Goal: Information Seeking & Learning: Find specific page/section

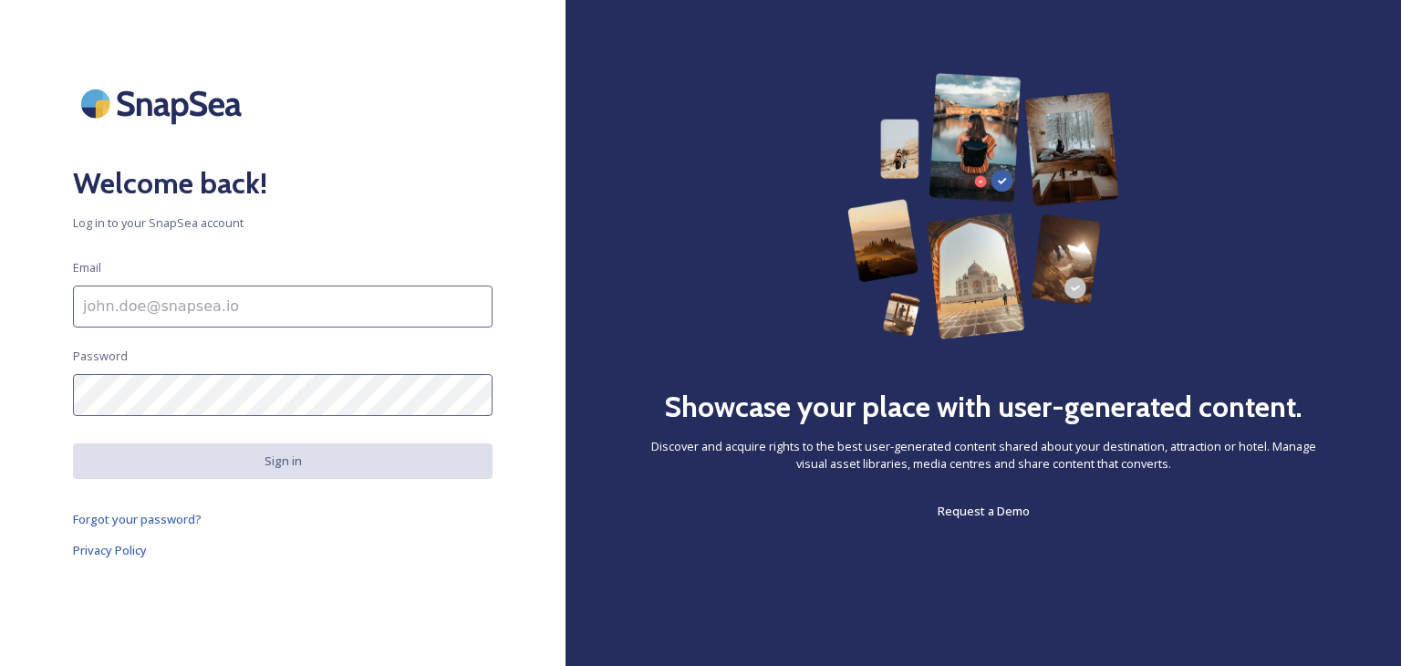
click at [152, 304] on input at bounding box center [283, 307] width 420 height 42
type input "[EMAIL_ADDRESS][DOMAIN_NAME]"
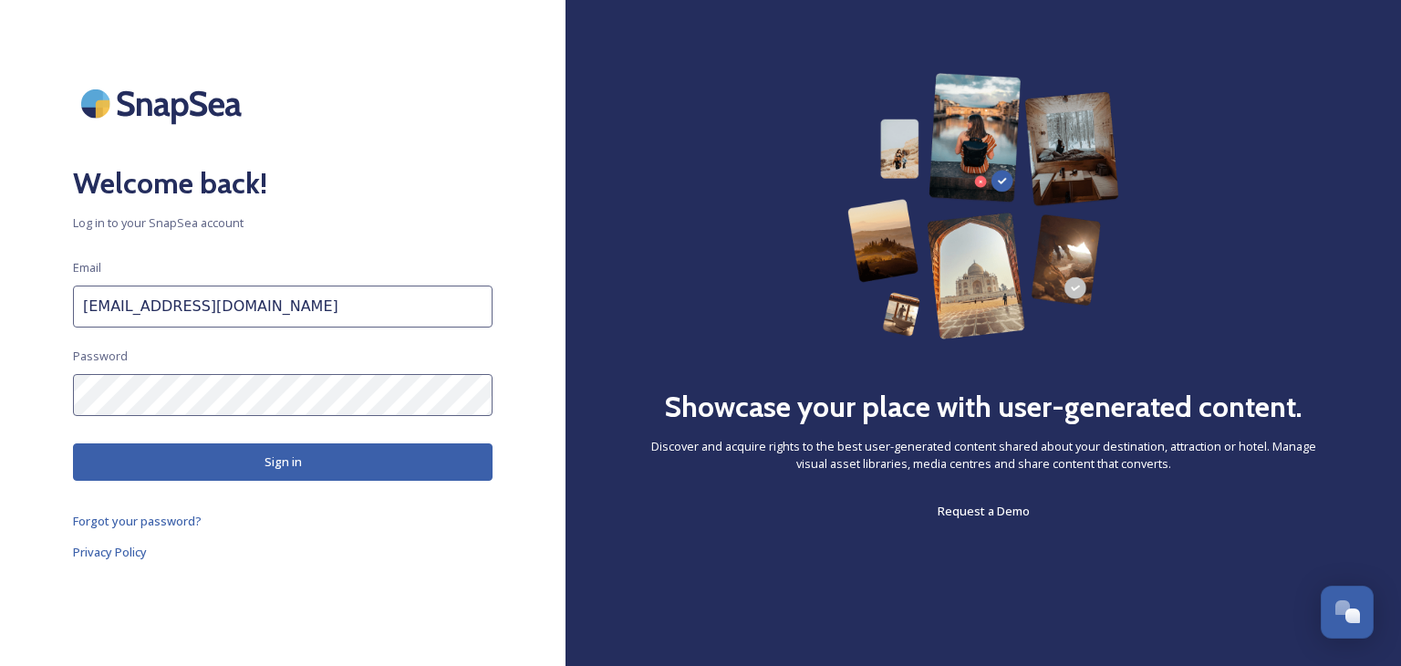
click at [267, 457] on button "Sign in" at bounding box center [283, 461] width 420 height 37
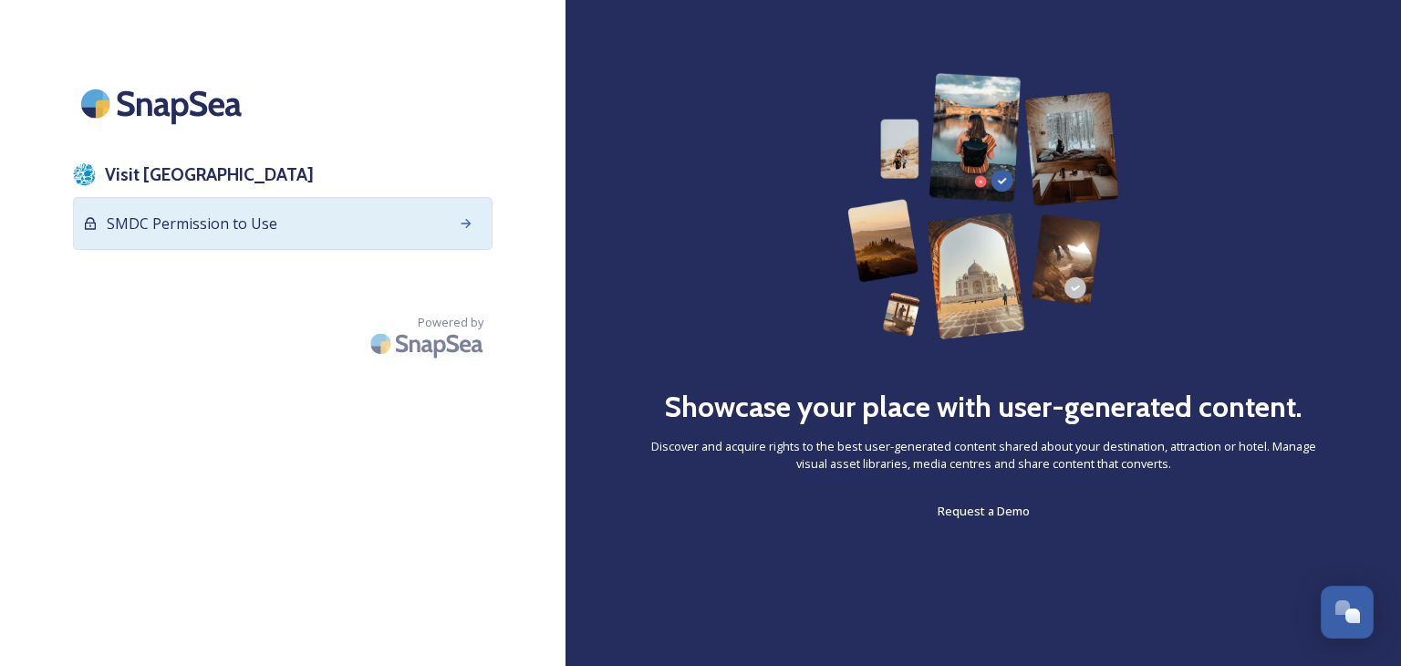
click at [196, 220] on span "SMDC Permission to Use" at bounding box center [192, 224] width 171 height 22
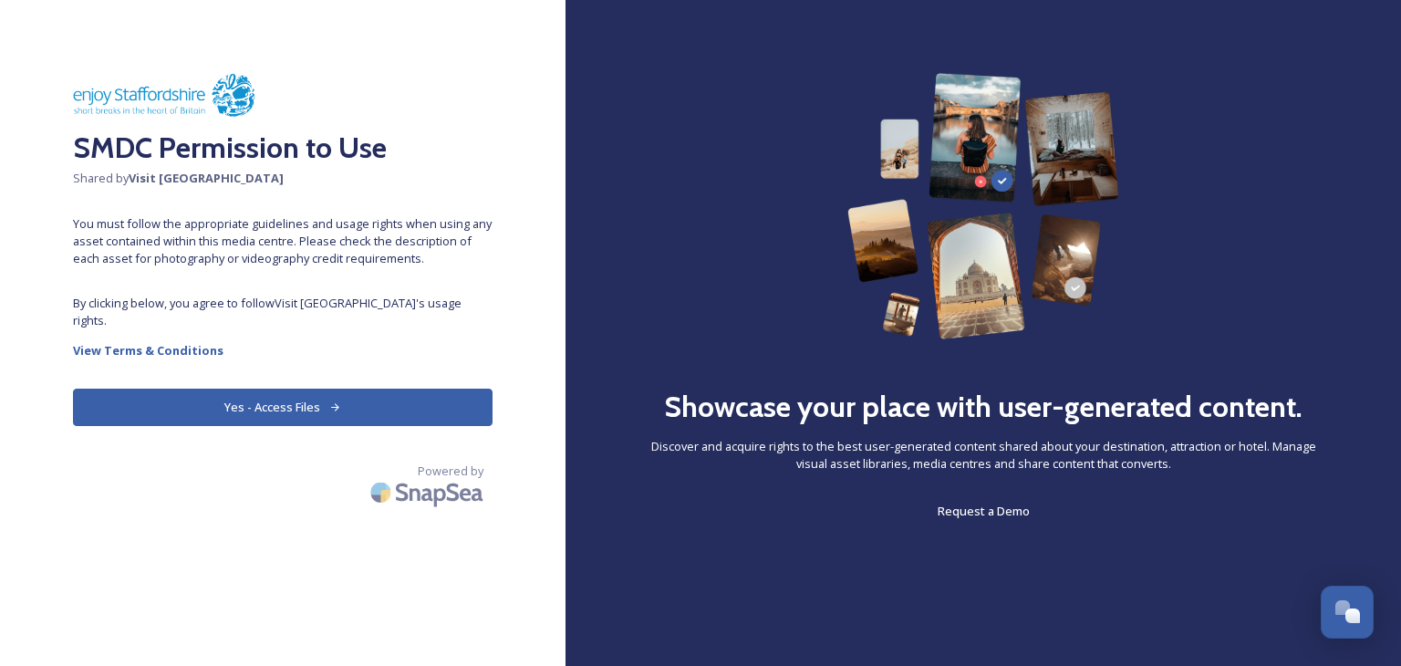
click at [320, 389] on button "Yes - Access Files" at bounding box center [283, 407] width 420 height 37
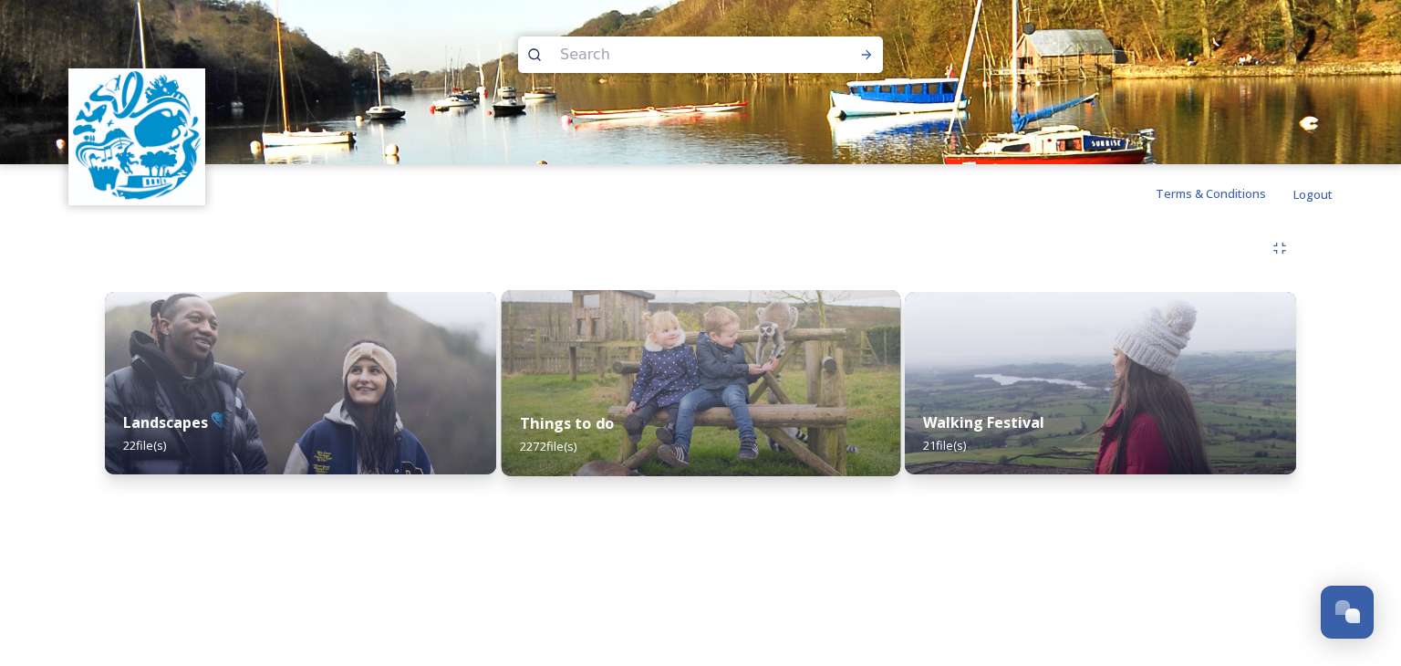
click at [670, 380] on img at bounding box center [700, 383] width 399 height 186
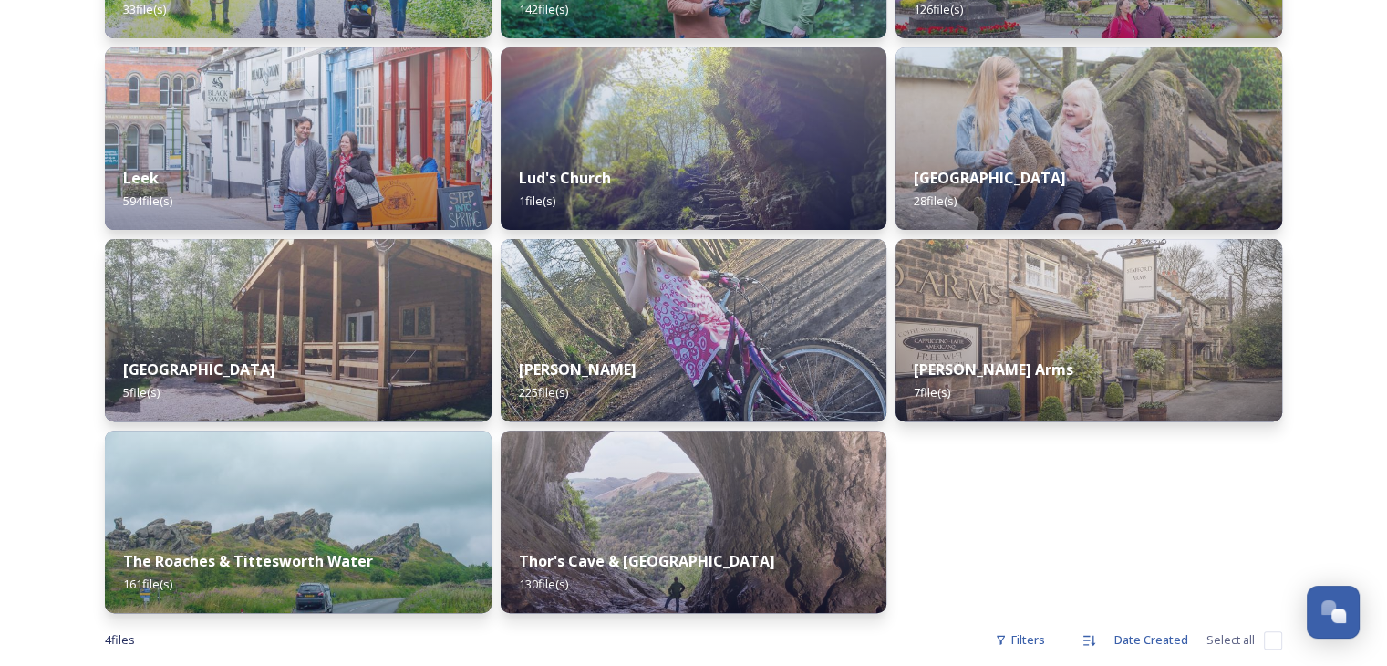
scroll to position [639, 0]
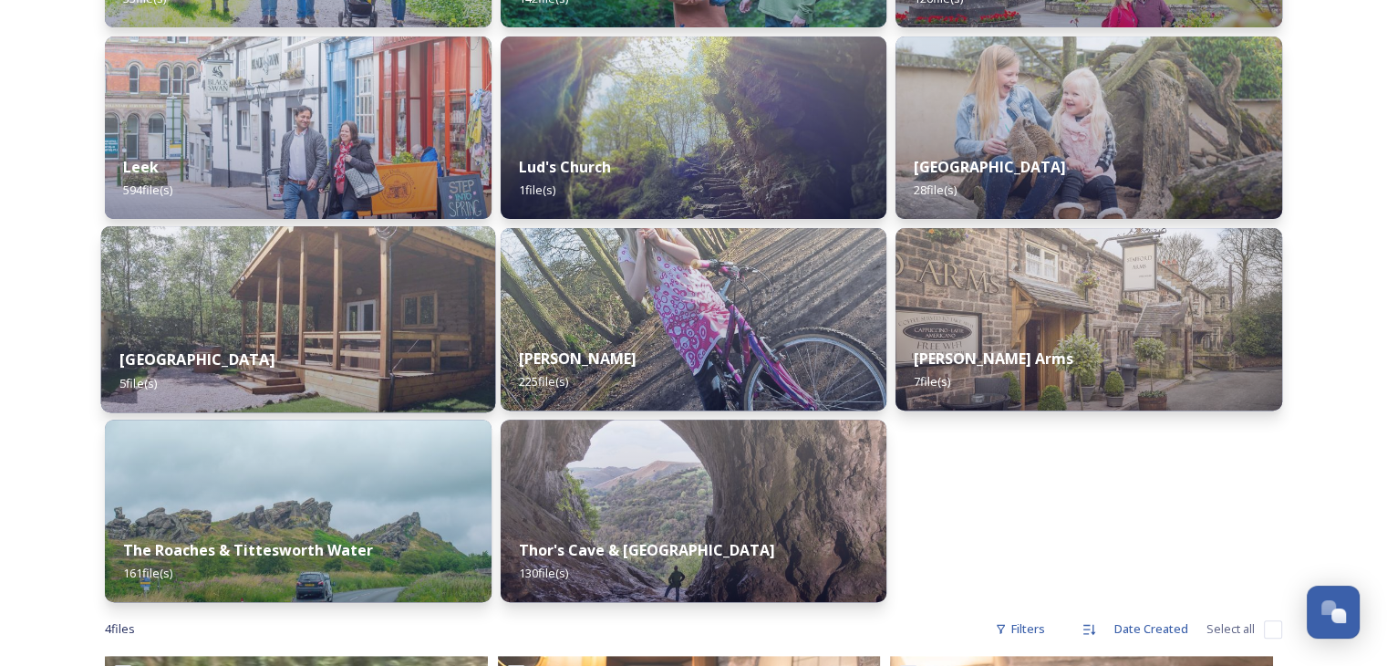
click at [322, 333] on div "[GEOGRAPHIC_DATA] 5 file(s)" at bounding box center [298, 370] width 394 height 83
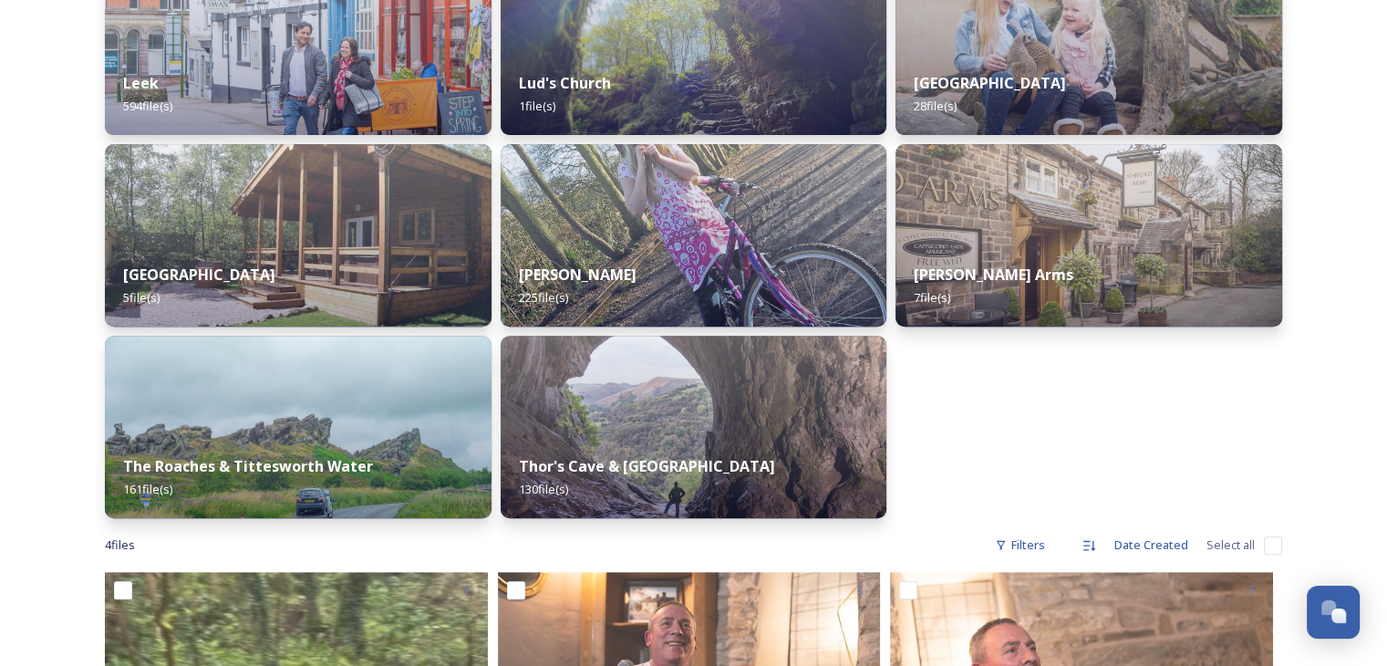
scroll to position [730, 0]
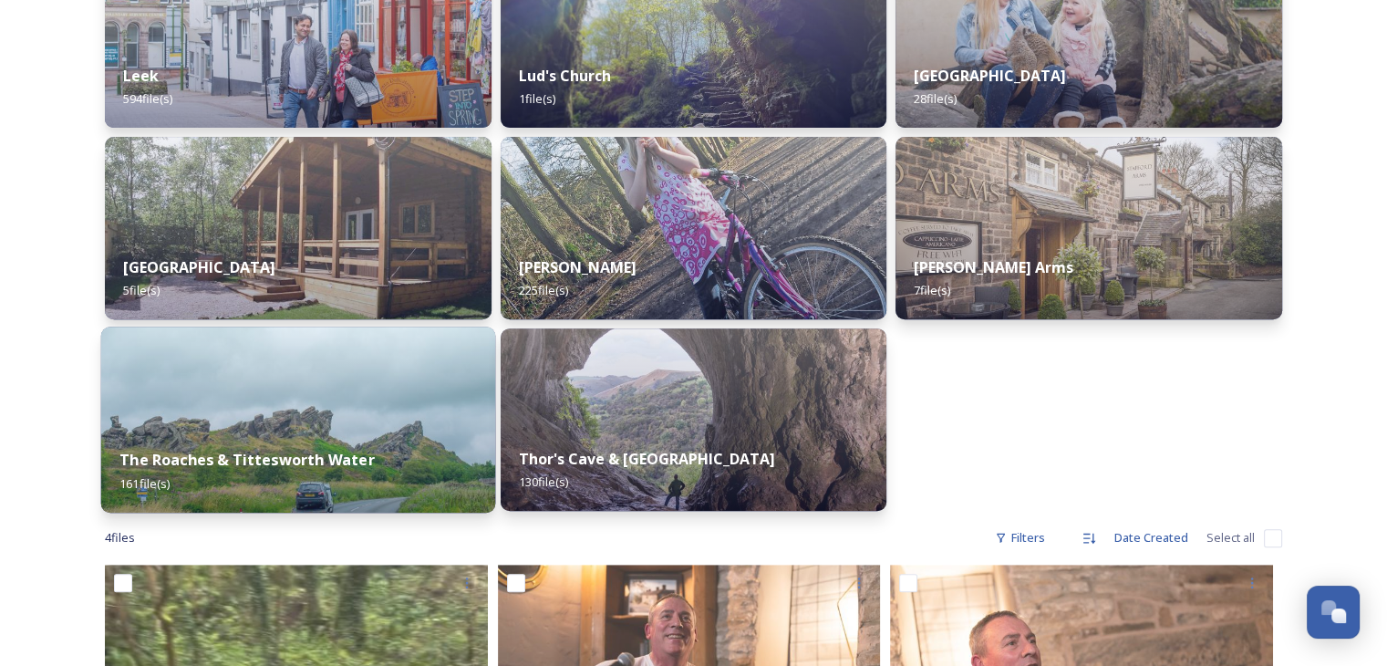
click at [327, 459] on strong "The Roaches & Tittesworth Water" at bounding box center [246, 460] width 254 height 20
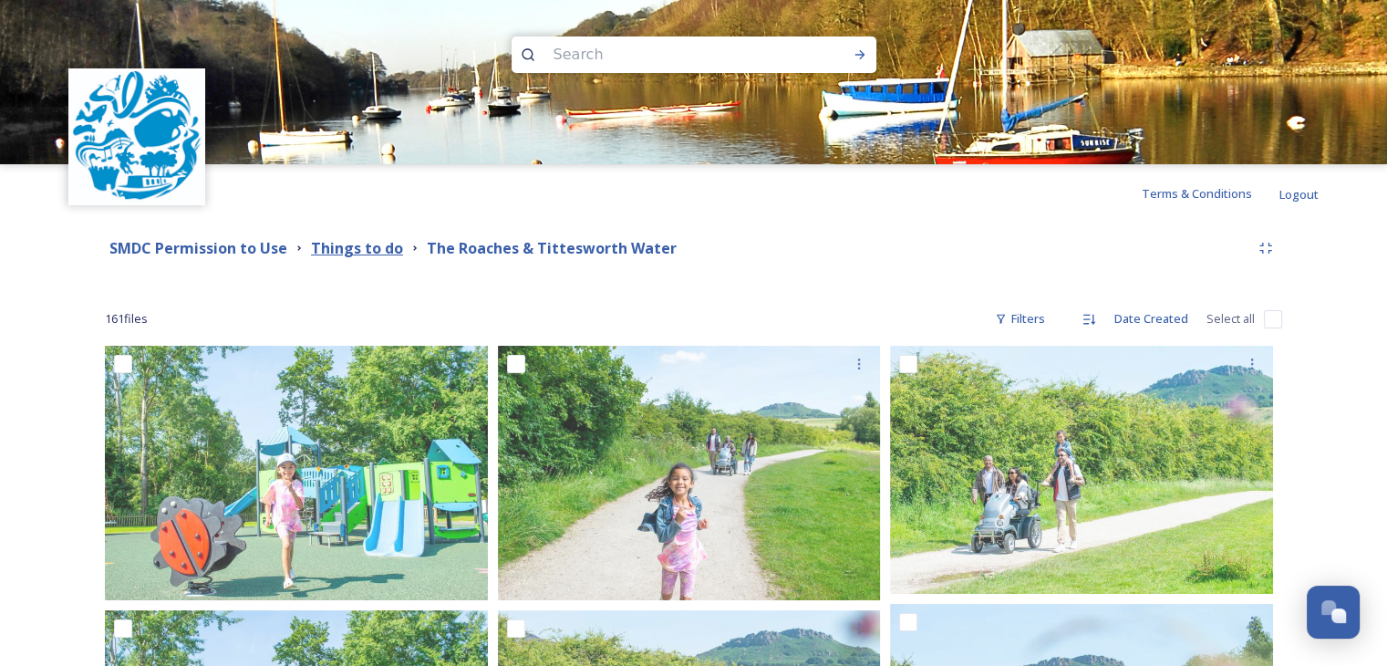
click at [349, 240] on strong "Things to do" at bounding box center [357, 248] width 92 height 20
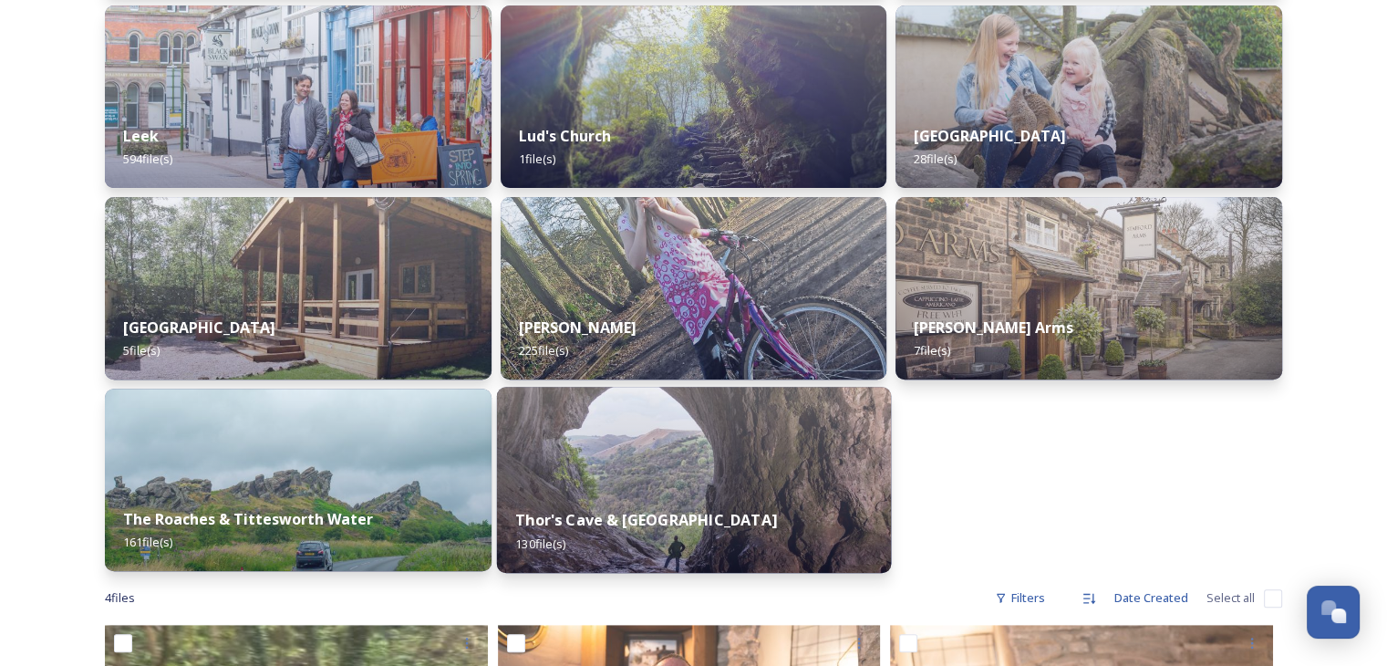
scroll to position [821, 0]
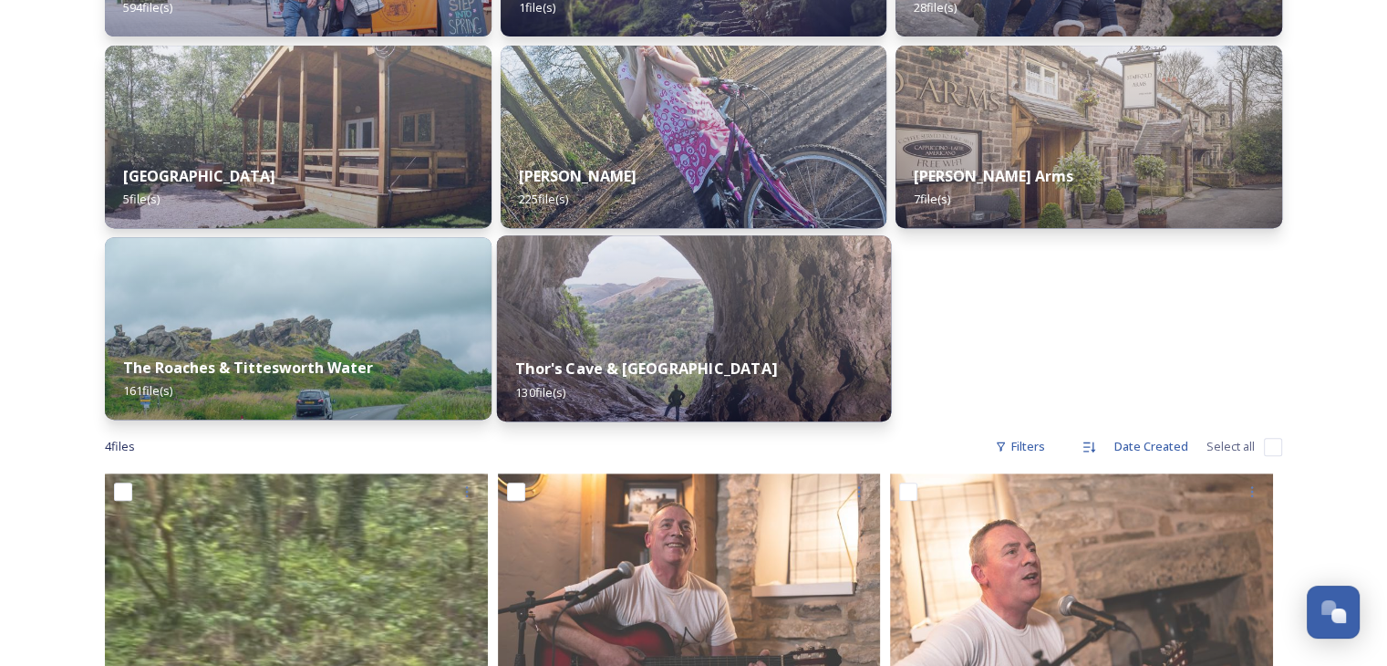
click at [600, 371] on strong "Thor's Cave & [GEOGRAPHIC_DATA]" at bounding box center [646, 368] width 262 height 20
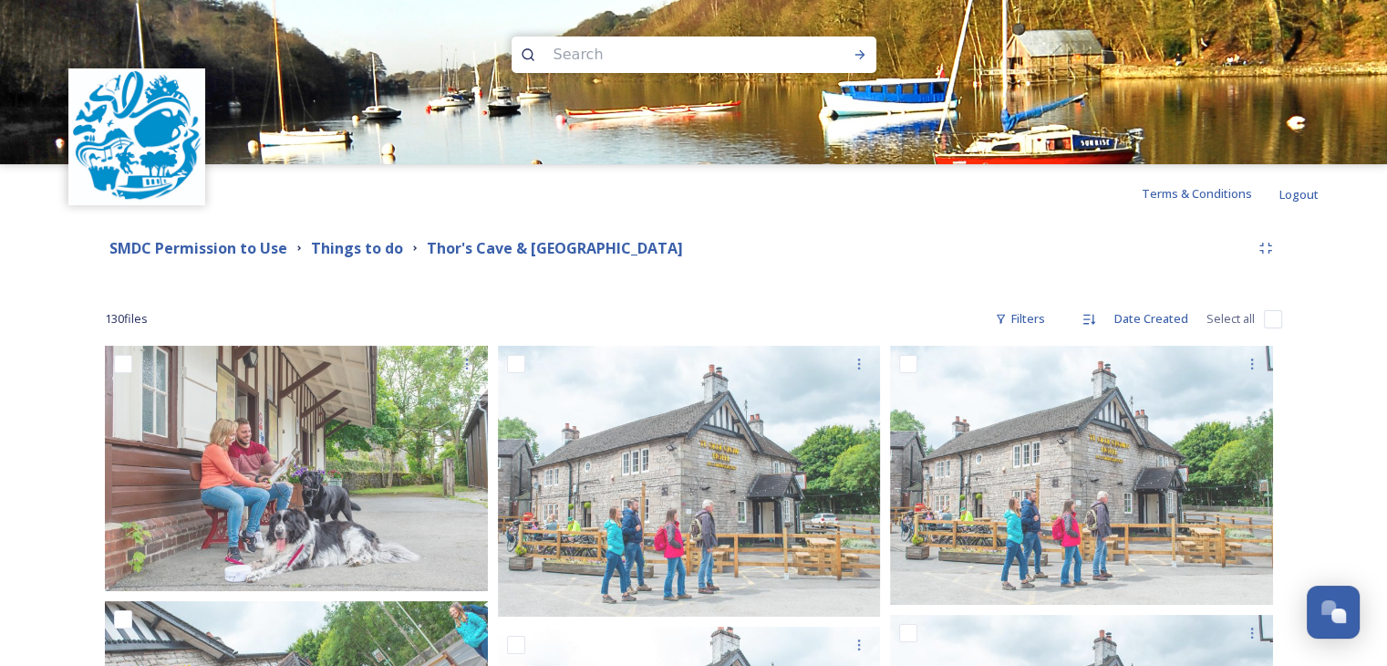
click at [348, 237] on div "Things to do" at bounding box center [357, 248] width 92 height 23
click at [353, 247] on strong "Things to do" at bounding box center [357, 248] width 92 height 20
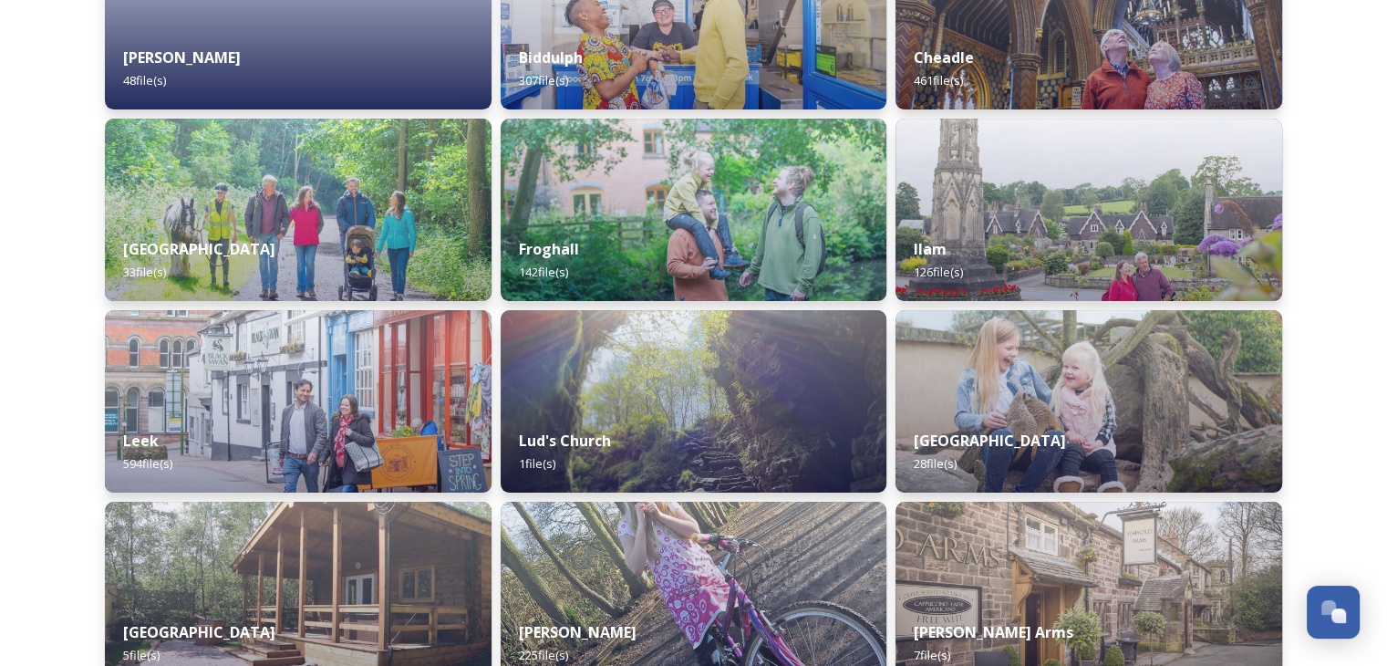
scroll to position [639, 0]
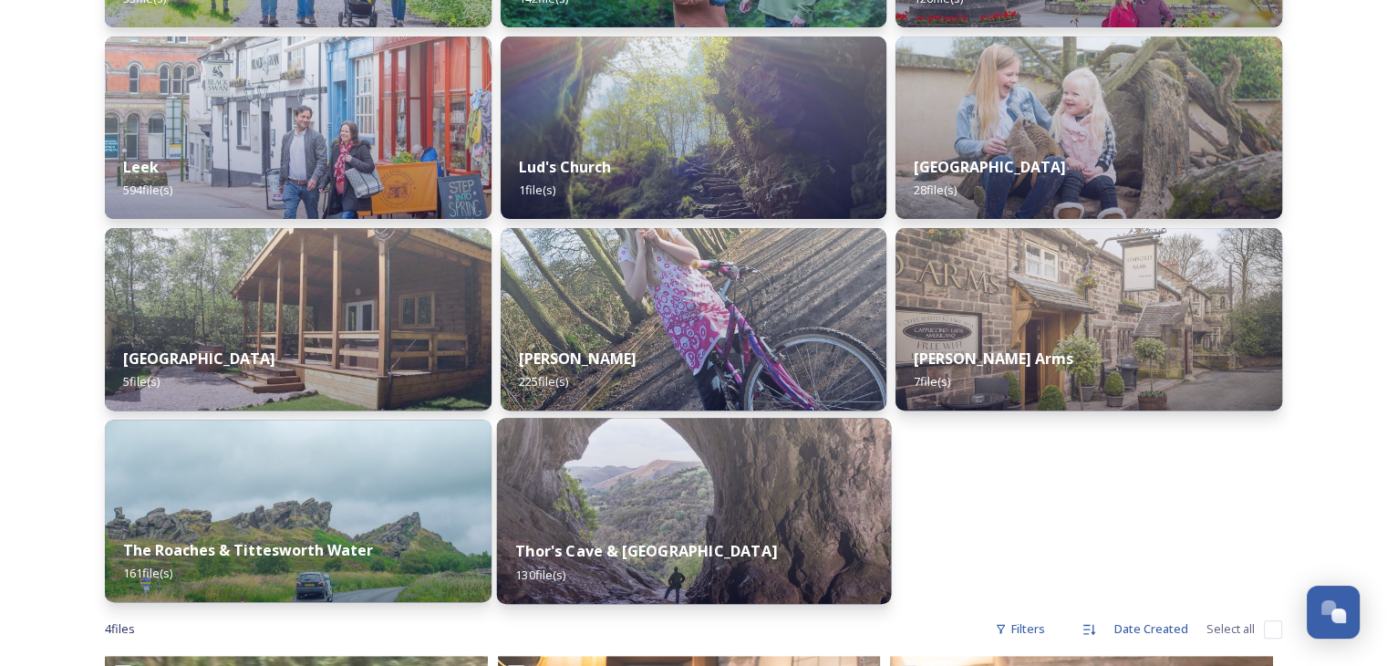
click at [791, 516] on img at bounding box center [693, 511] width 394 height 186
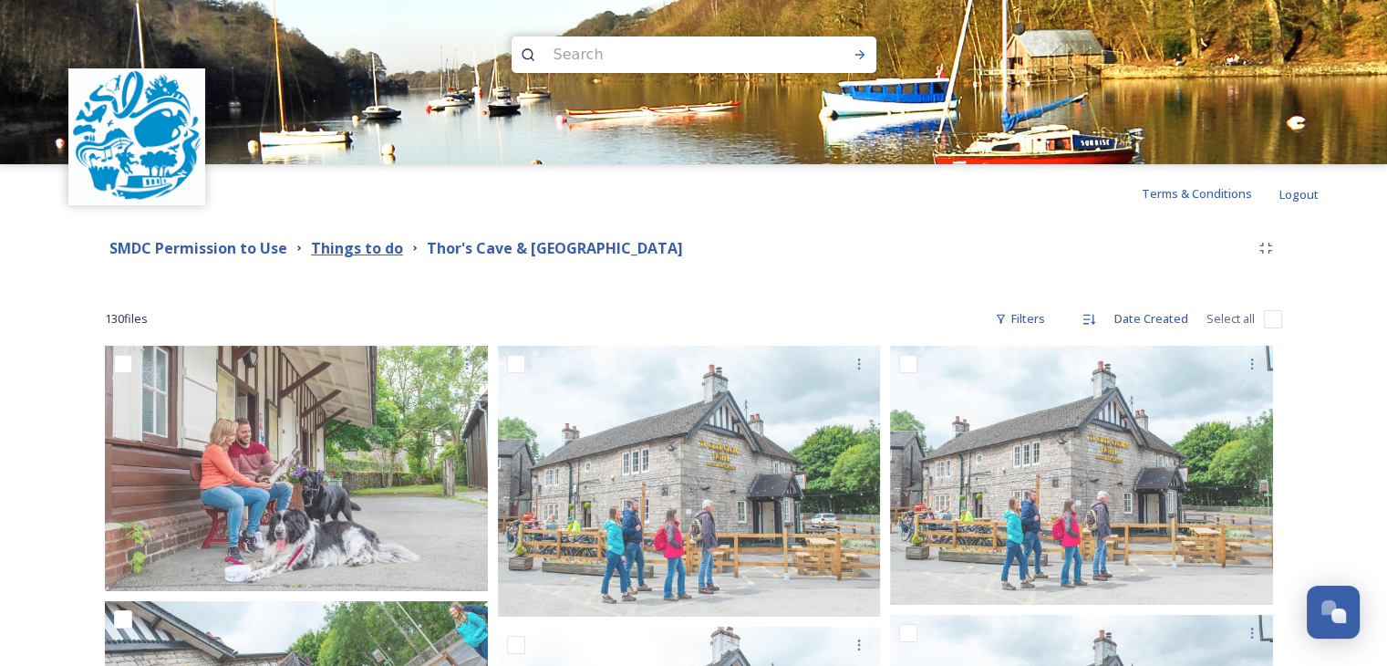
click at [339, 245] on strong "Things to do" at bounding box center [357, 248] width 92 height 20
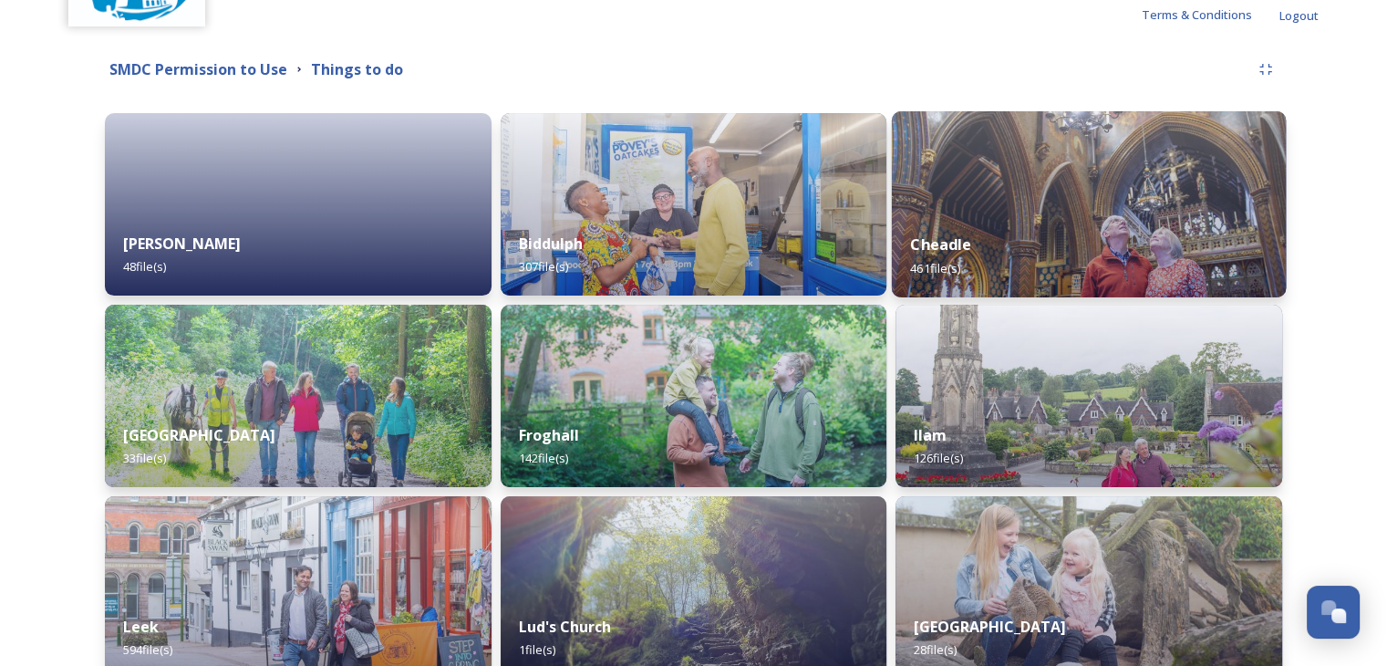
scroll to position [182, 0]
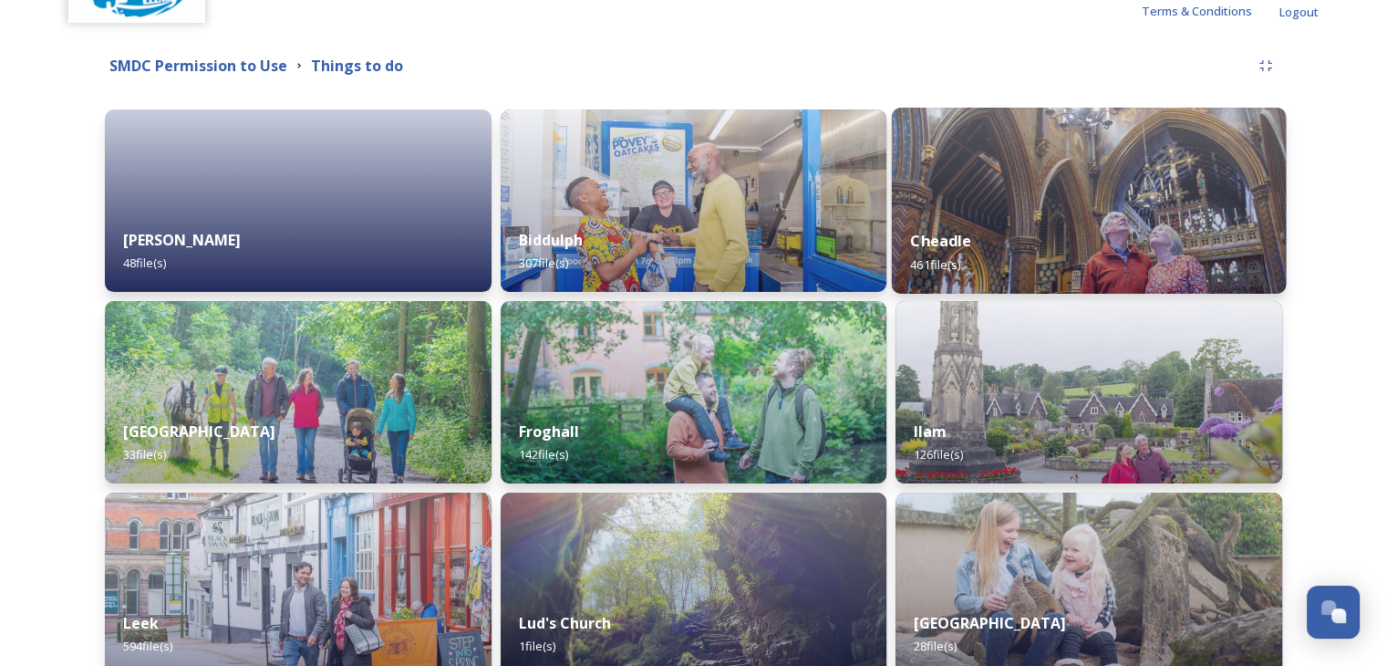
click at [1047, 226] on div "Cheadle 461 file(s)" at bounding box center [1089, 252] width 394 height 83
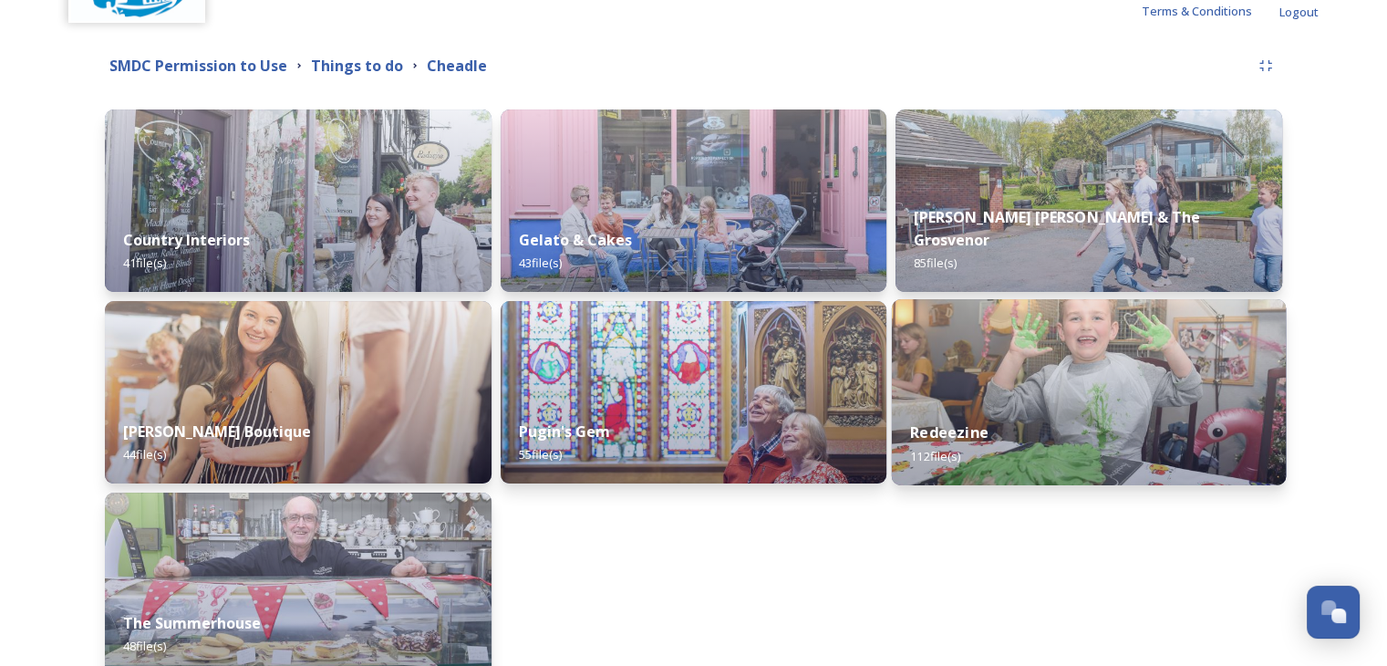
scroll to position [274, 0]
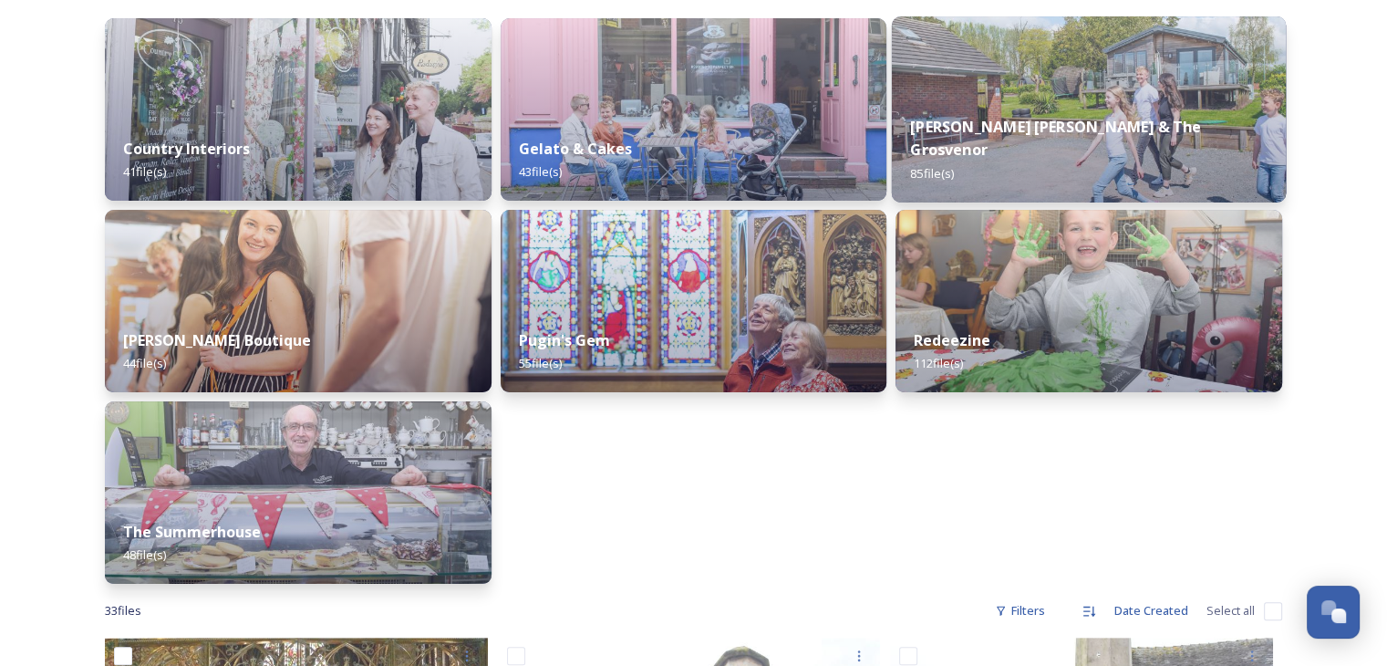
click at [1014, 151] on strong "[PERSON_NAME] [PERSON_NAME] & The Grosvenor" at bounding box center [1056, 138] width 291 height 44
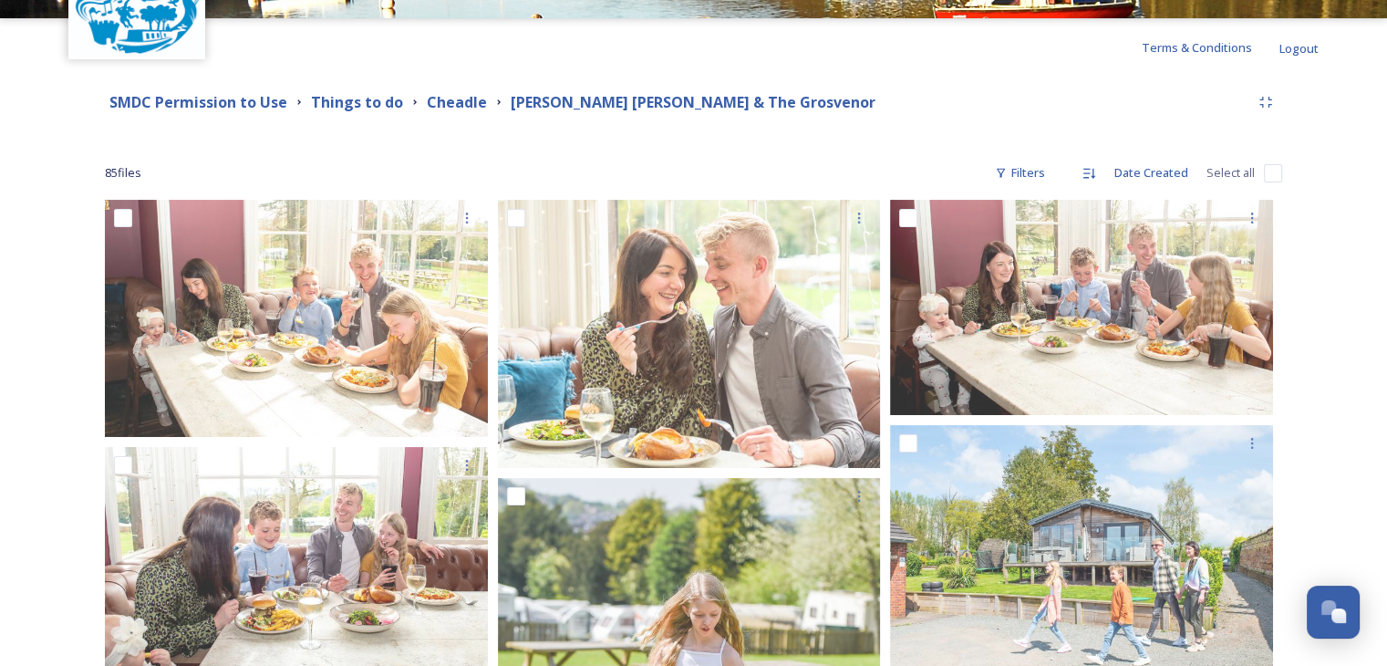
scroll to position [456, 0]
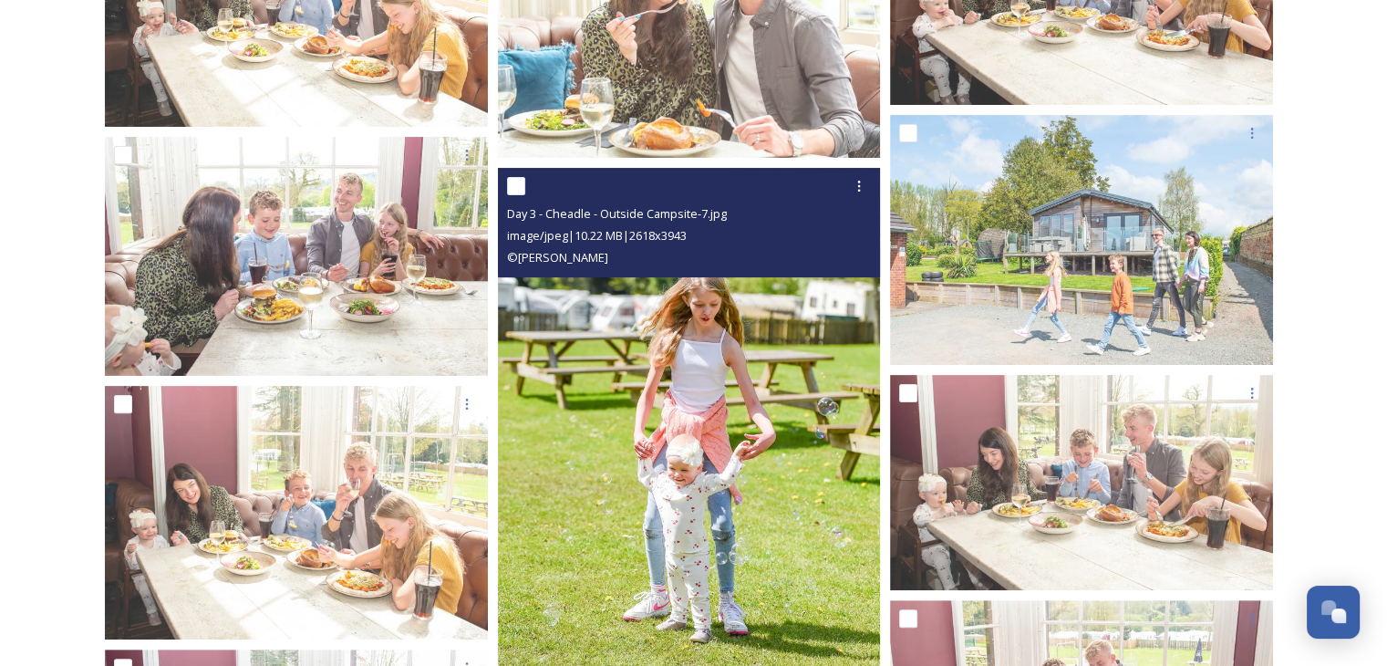
click at [722, 446] on img at bounding box center [689, 456] width 383 height 576
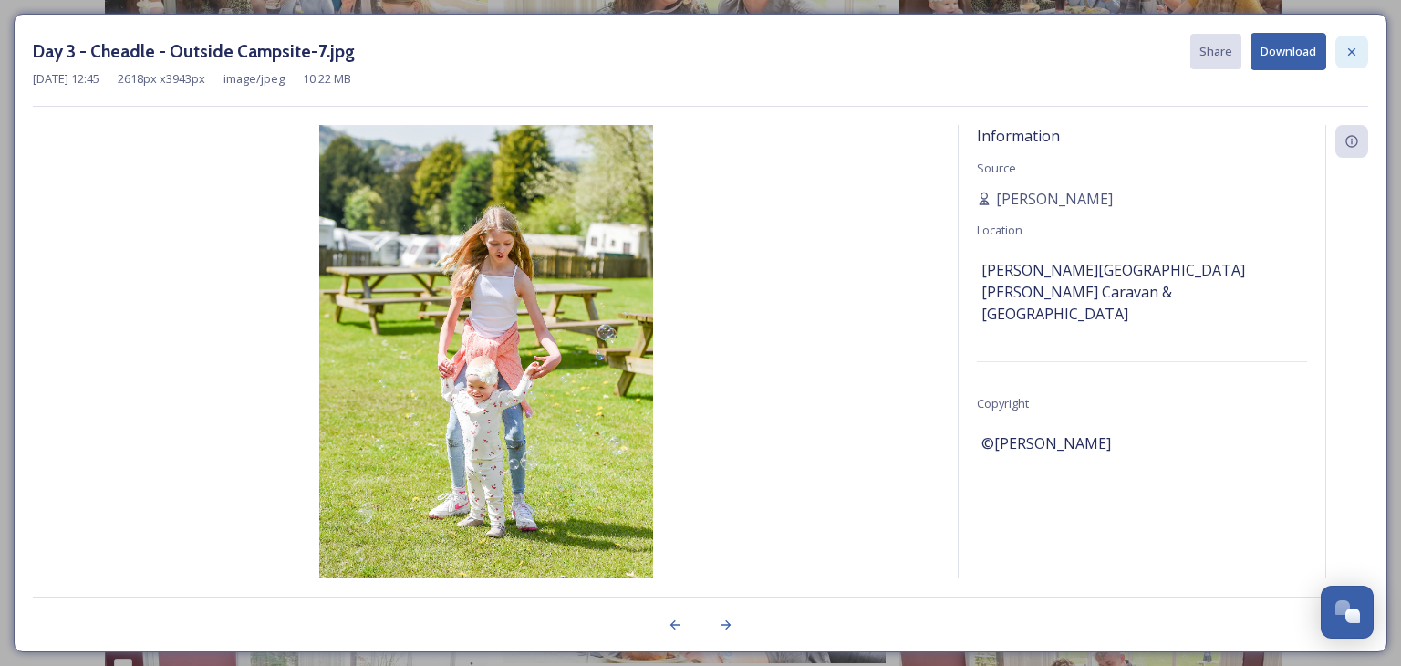
click at [1355, 49] on icon at bounding box center [1352, 52] width 15 height 15
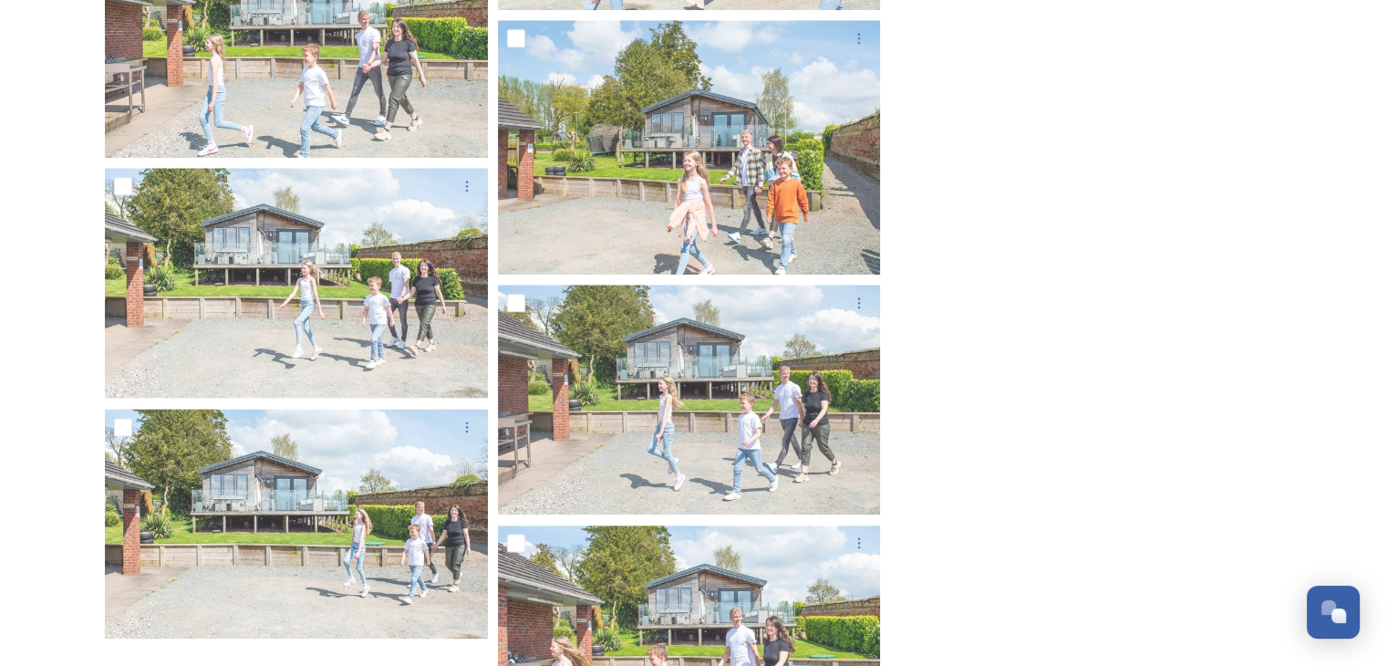
scroll to position [9271, 0]
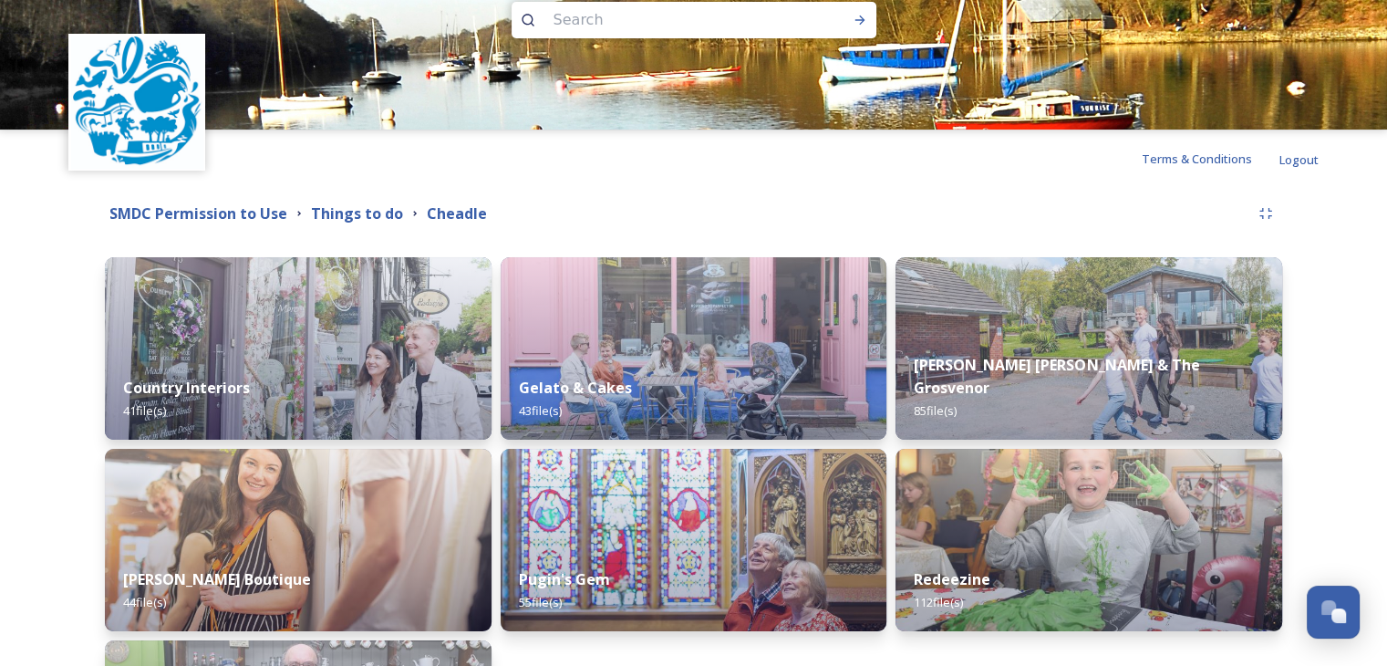
scroll to position [26, 0]
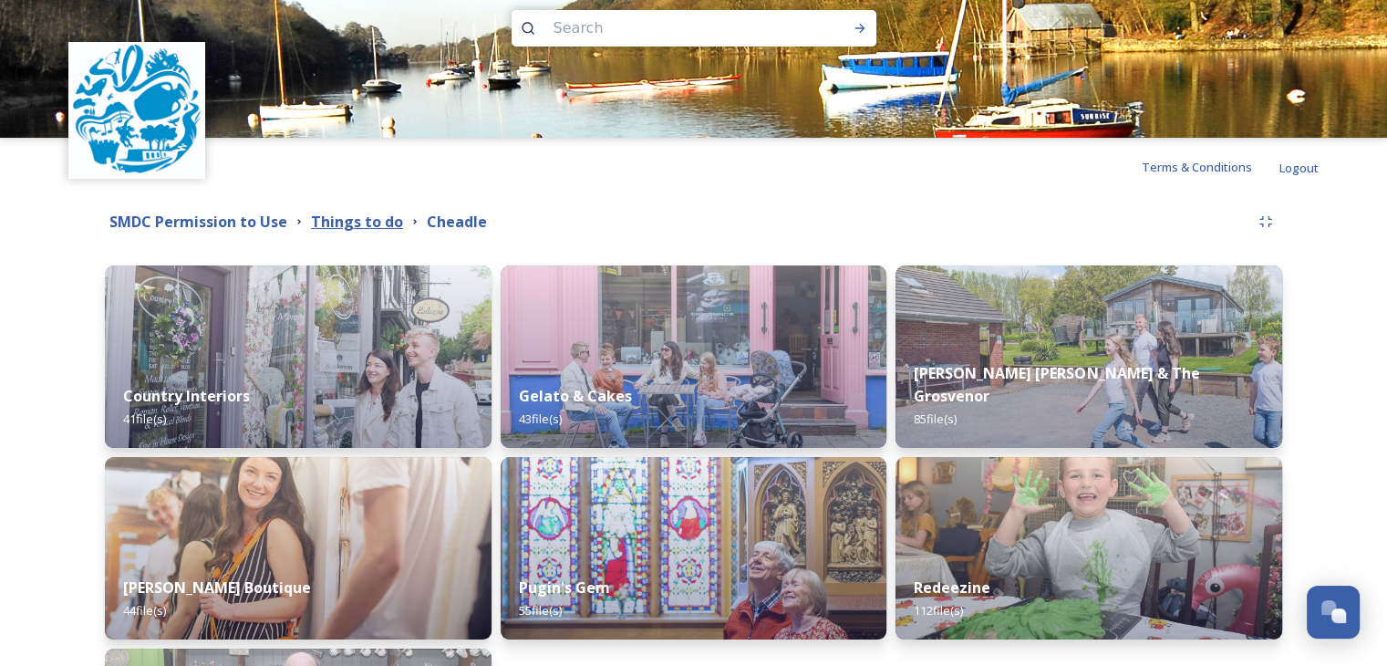
click at [349, 216] on strong "Things to do" at bounding box center [357, 222] width 92 height 20
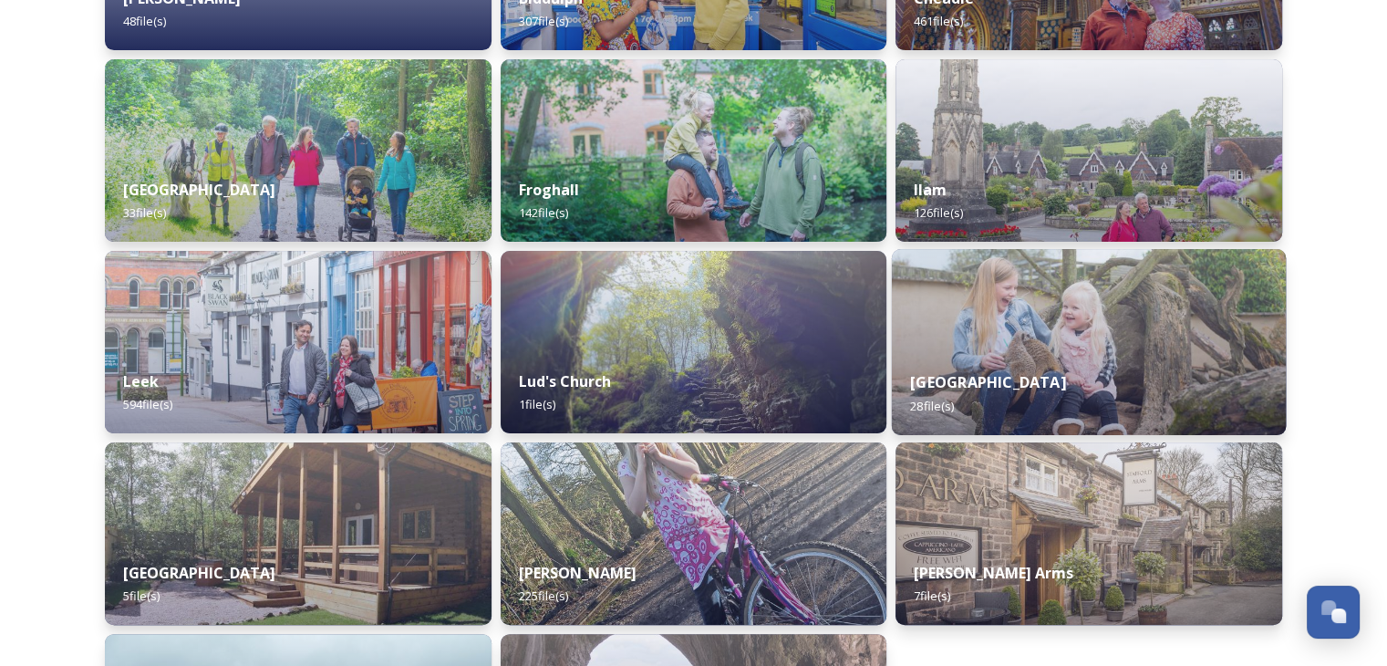
scroll to position [456, 0]
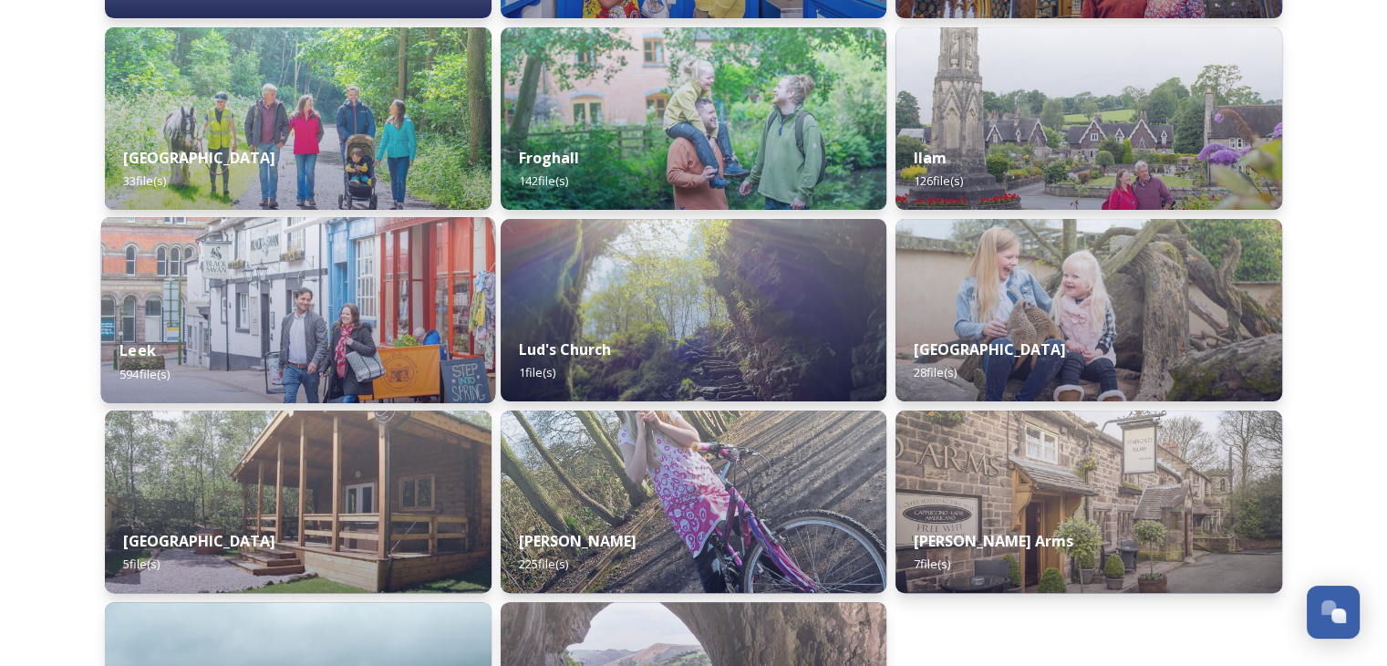
click at [351, 326] on div "Leek 594 file(s)" at bounding box center [298, 361] width 394 height 83
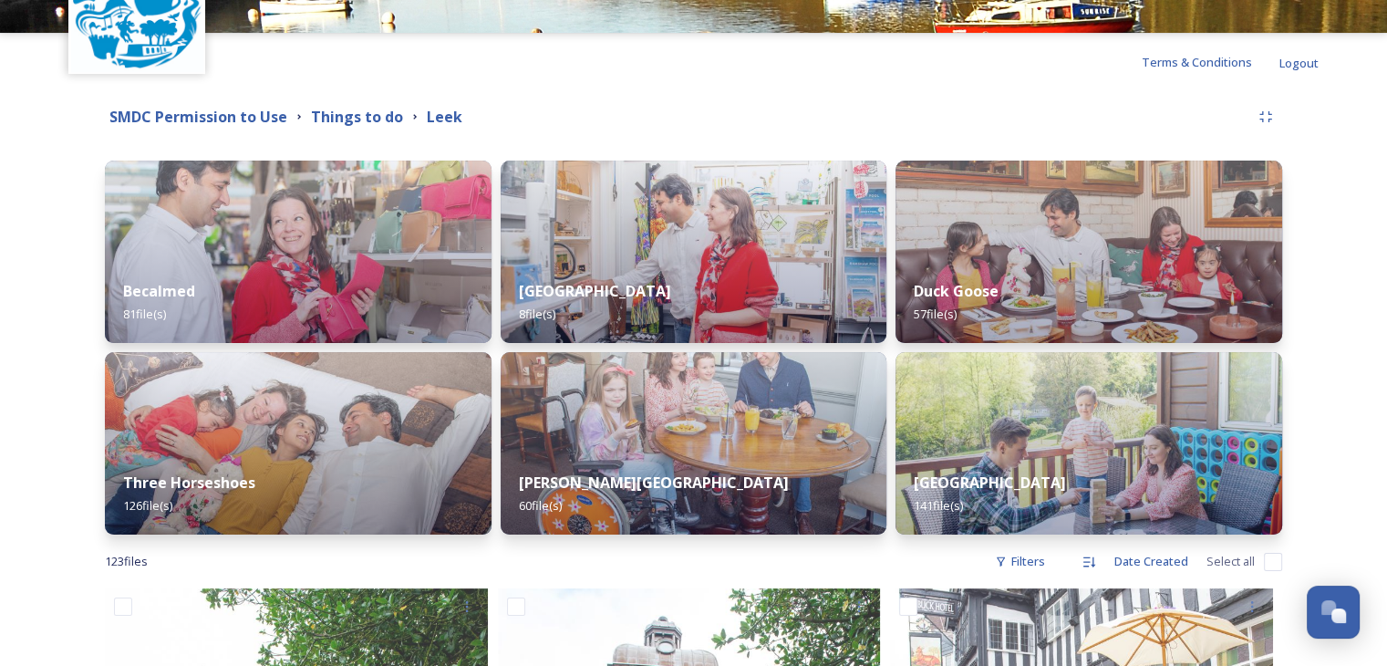
scroll to position [201, 0]
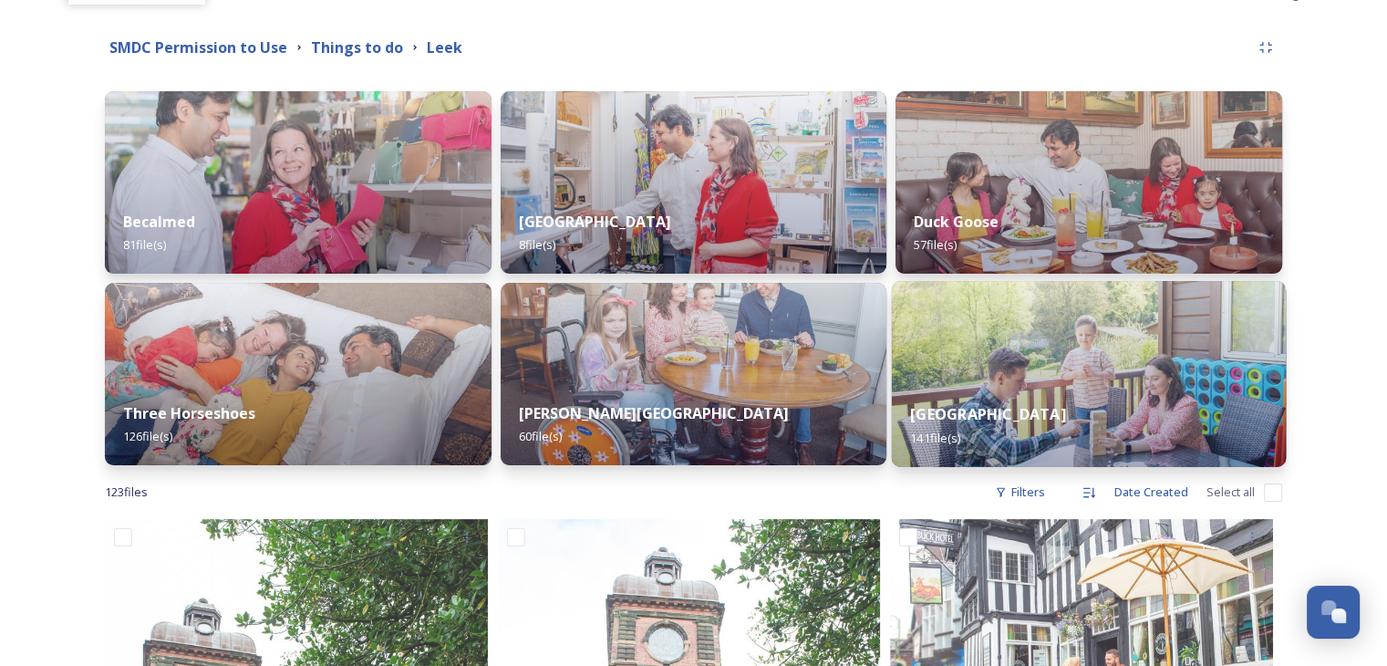
click at [1028, 410] on strong "[GEOGRAPHIC_DATA]" at bounding box center [988, 414] width 155 height 20
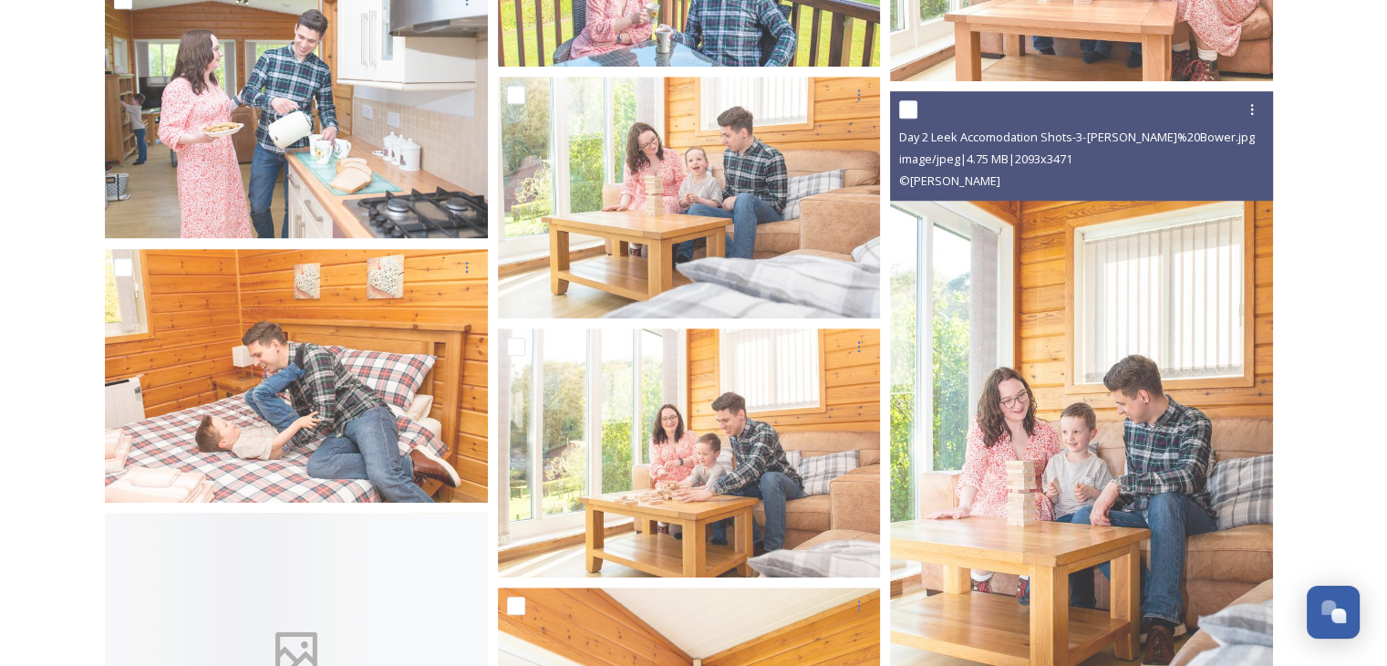
scroll to position [1459, 0]
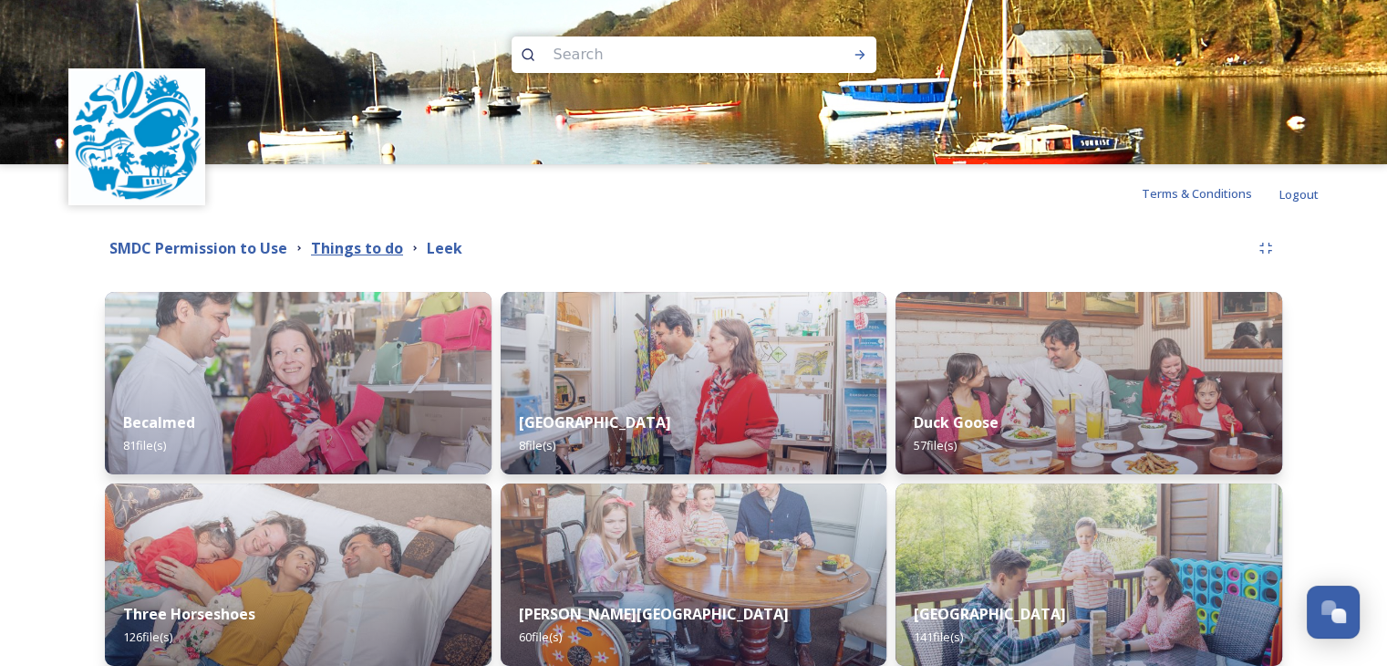
click at [357, 247] on strong "Things to do" at bounding box center [357, 248] width 92 height 20
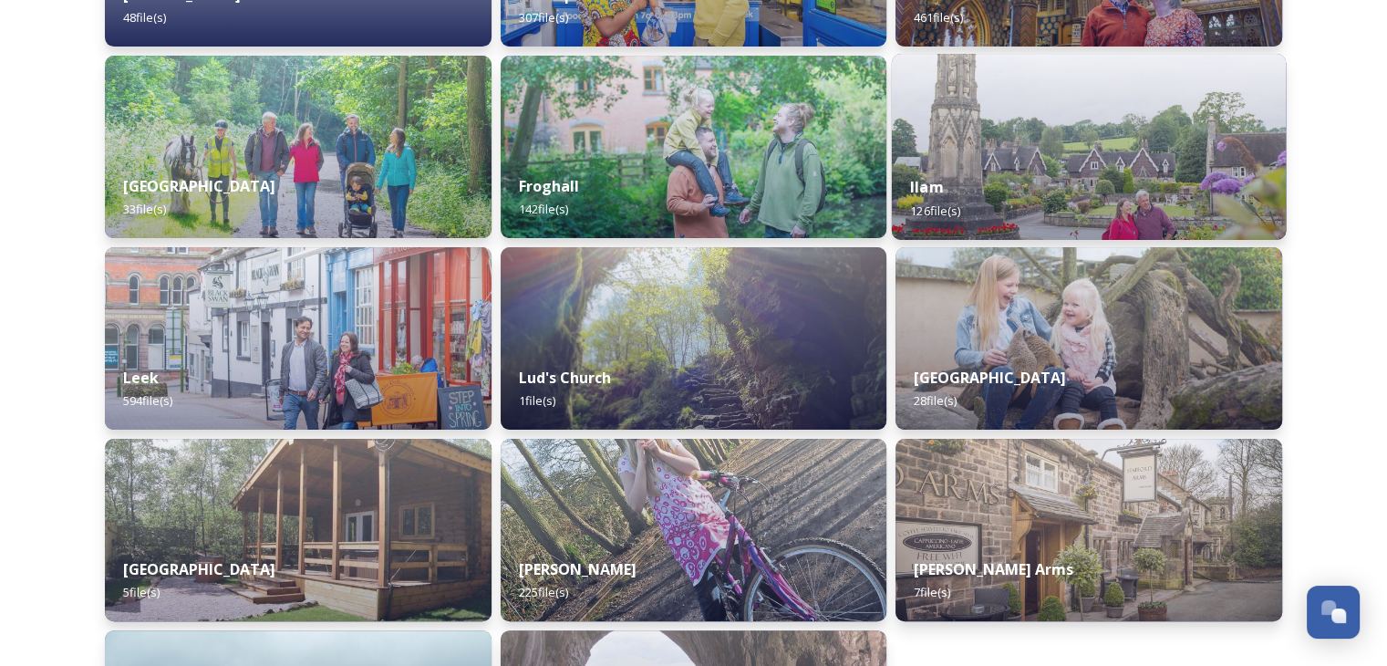
scroll to position [456, 0]
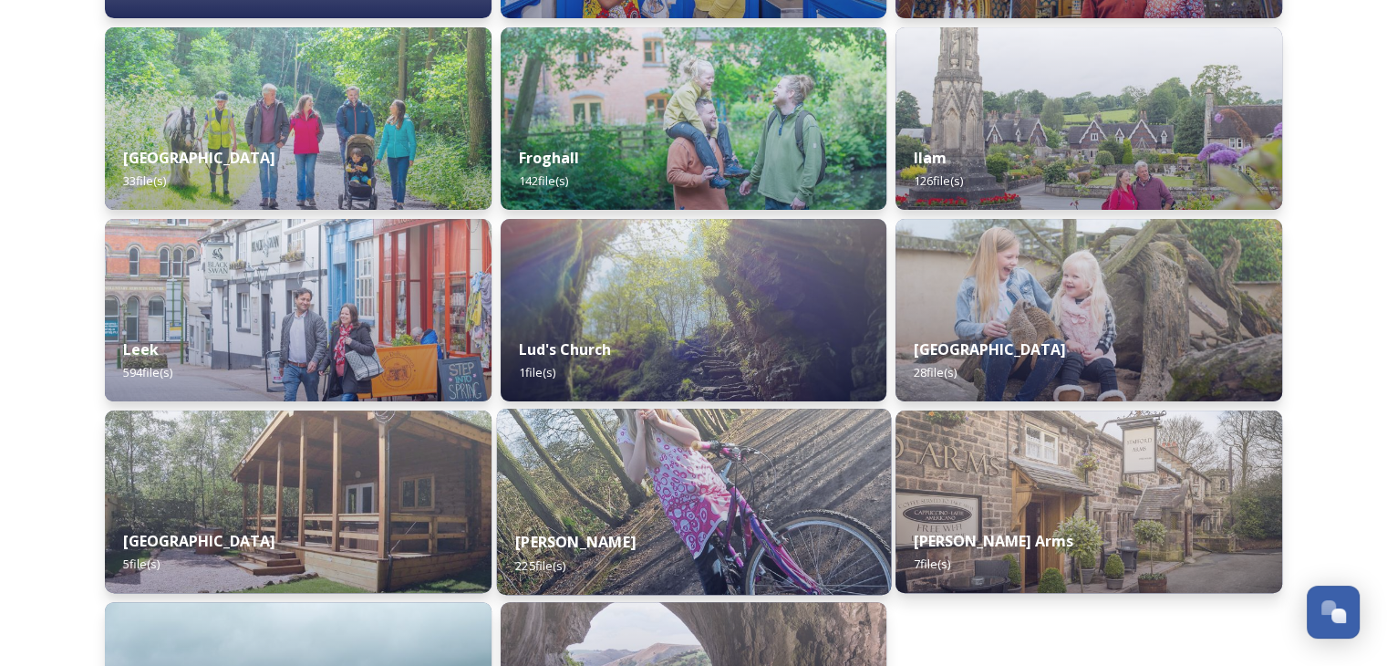
click at [745, 520] on div "[PERSON_NAME] 225 file(s)" at bounding box center [693, 553] width 394 height 83
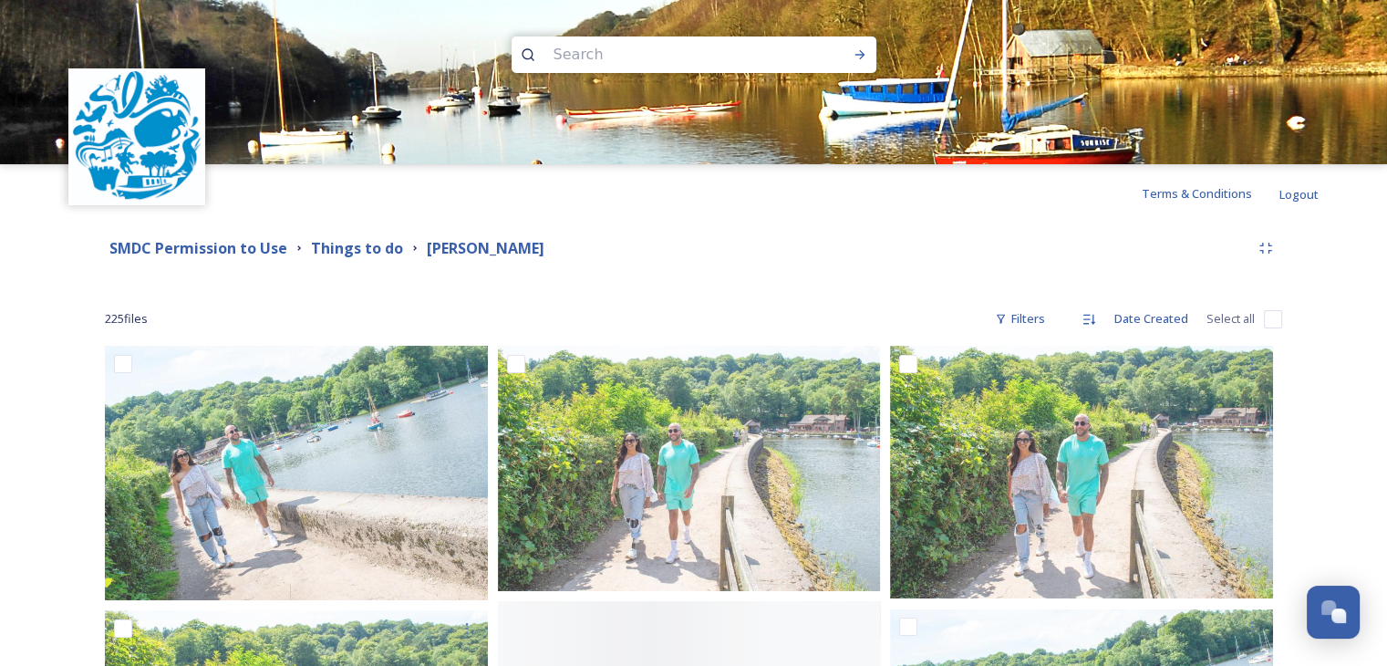
click at [587, 53] on input at bounding box center [670, 55] width 250 height 40
type input "camping"
click at [607, 52] on span "camping" at bounding box center [577, 54] width 64 height 26
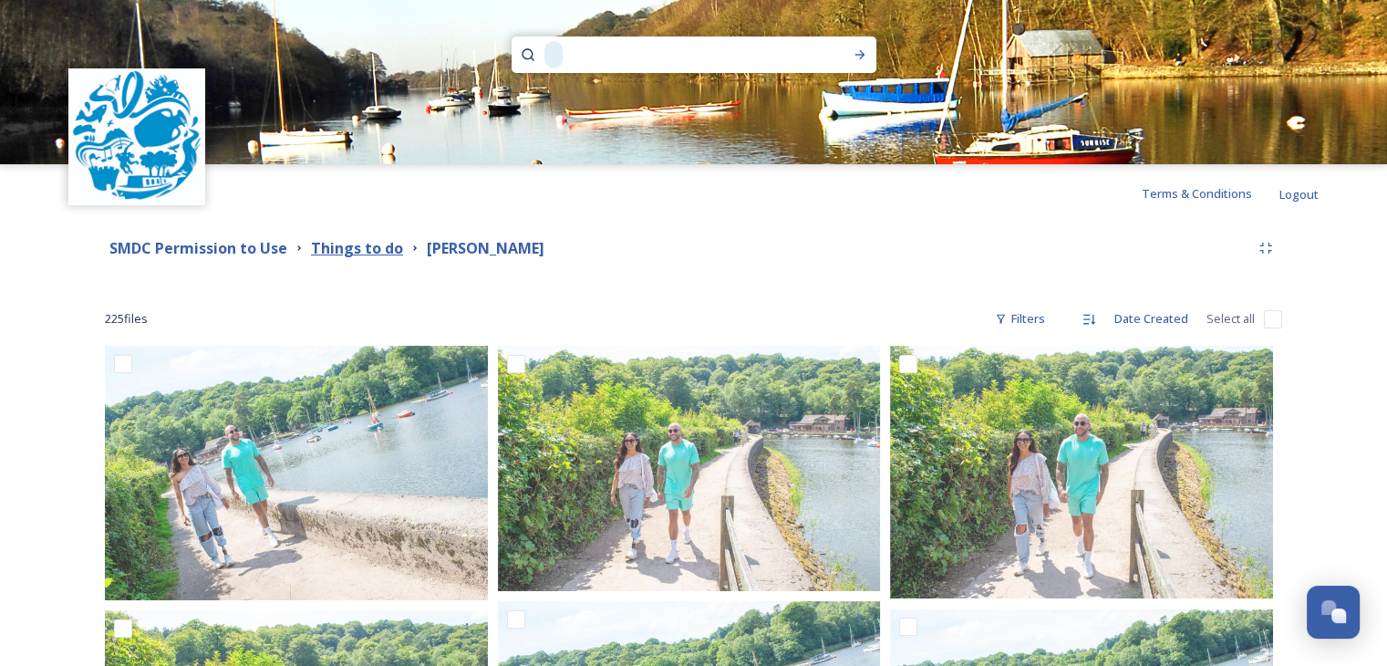
click at [332, 242] on strong "Things to do" at bounding box center [357, 248] width 92 height 20
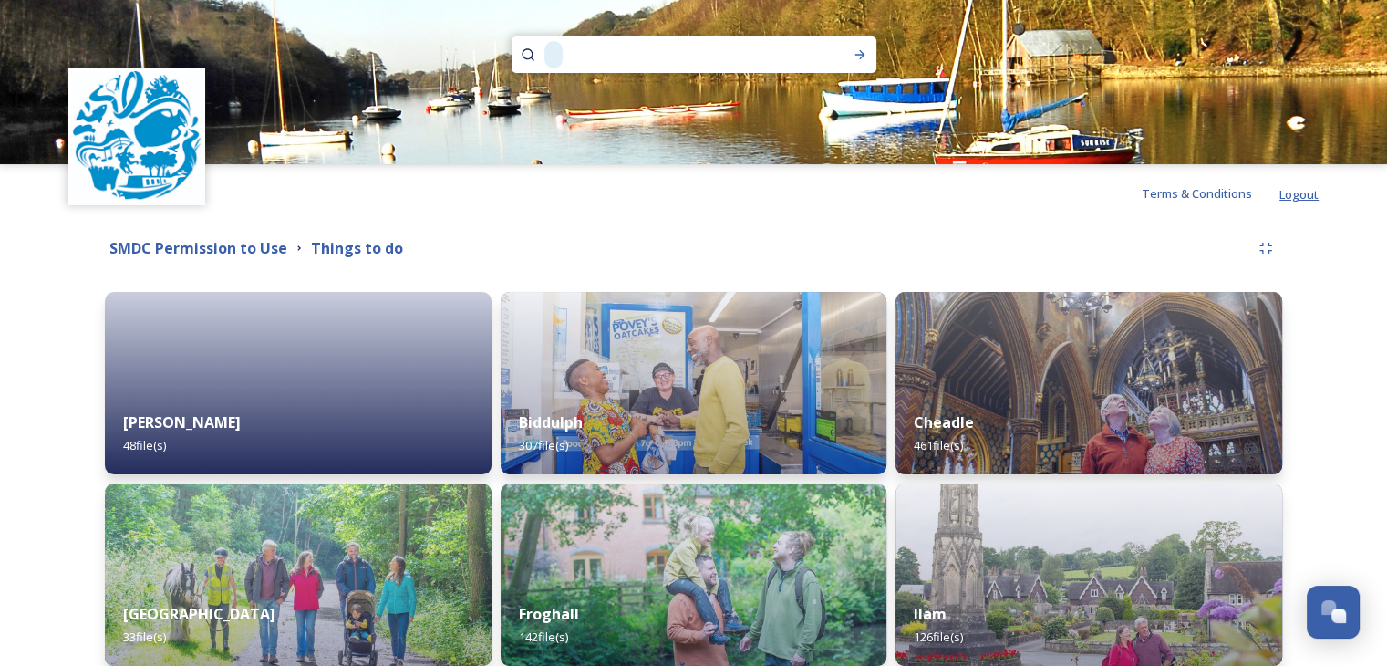
click at [1304, 194] on span "Logout" at bounding box center [1299, 194] width 39 height 16
